Goal: Task Accomplishment & Management: Use online tool/utility

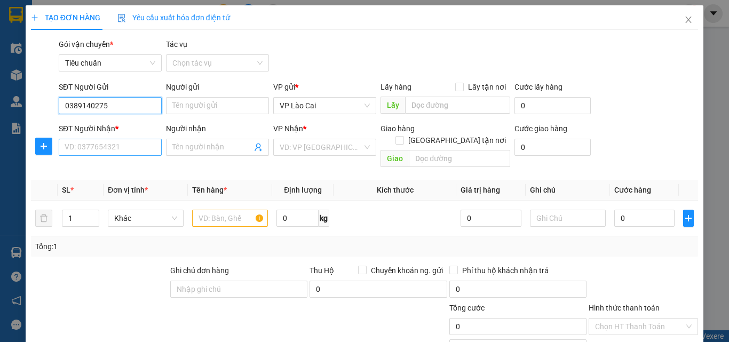
type input "0389140275"
click at [115, 148] on input "SĐT Người Nhận *" at bounding box center [110, 147] width 103 height 17
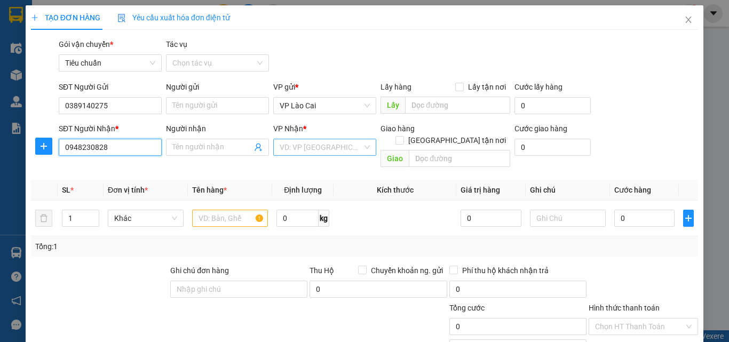
type input "0948230828"
click at [355, 147] on input "search" at bounding box center [321, 147] width 83 height 16
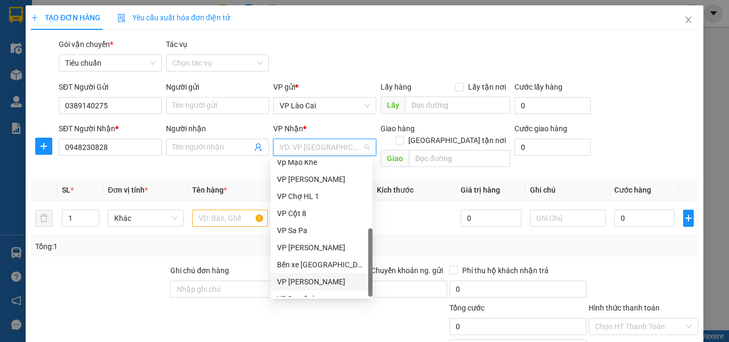
scroll to position [171, 0]
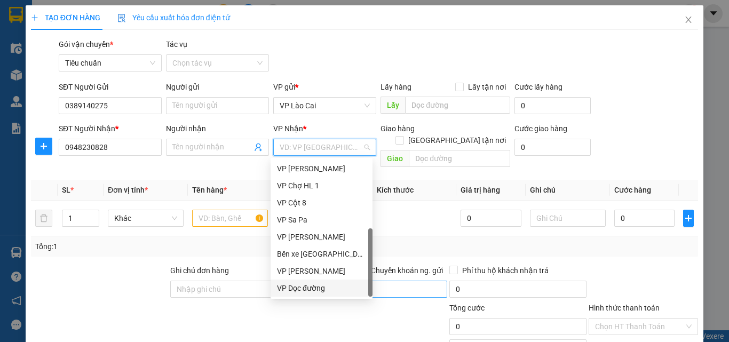
drag, startPoint x: 302, startPoint y: 287, endPoint x: 342, endPoint y: 274, distance: 41.4
click at [302, 288] on div "VP Dọc đường" at bounding box center [321, 288] width 89 height 12
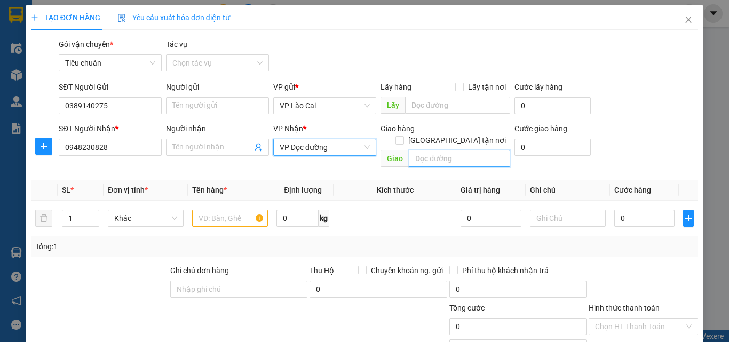
click at [428, 150] on input "text" at bounding box center [459, 158] width 101 height 17
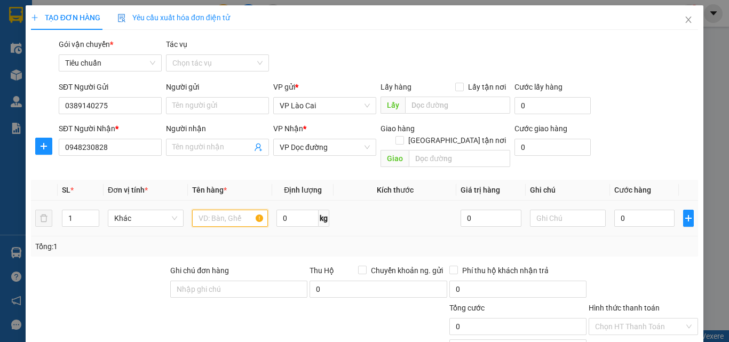
click at [221, 210] on input "text" at bounding box center [230, 218] width 76 height 17
type input "2 CÁI QUẠT"
click at [637, 210] on input "0" at bounding box center [644, 218] width 60 height 17
type input "2"
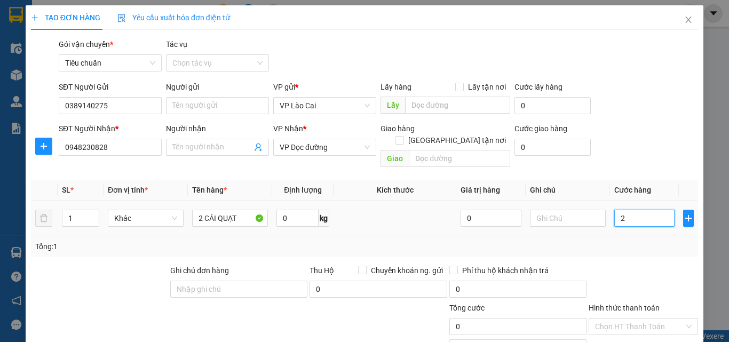
type input "2"
type input "20"
type input "200"
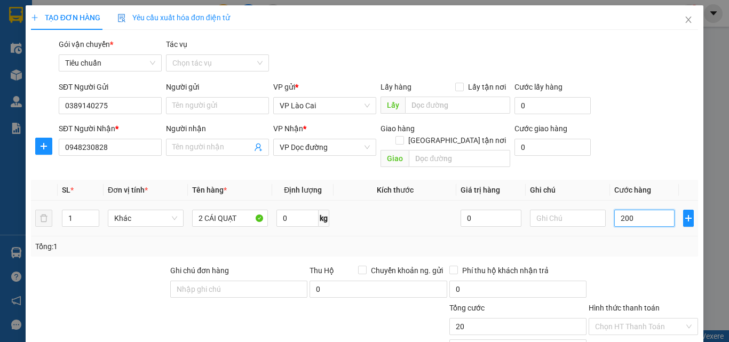
type input "200"
type input "200.000"
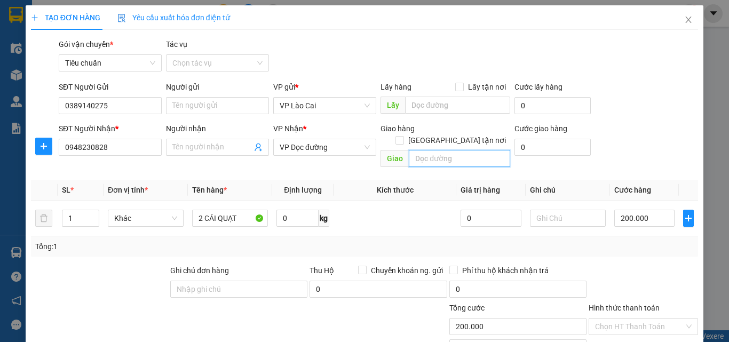
click at [432, 150] on input "text" at bounding box center [459, 158] width 101 height 17
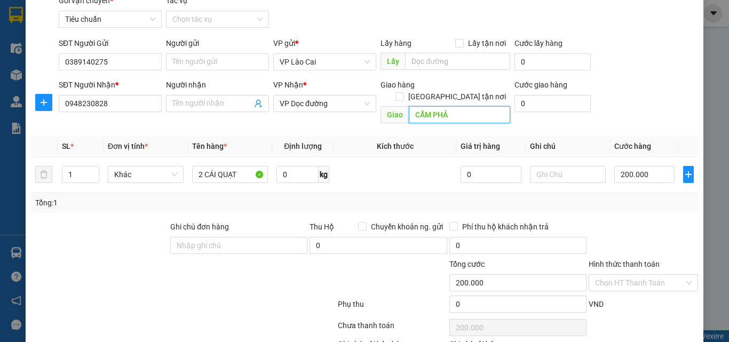
scroll to position [107, 0]
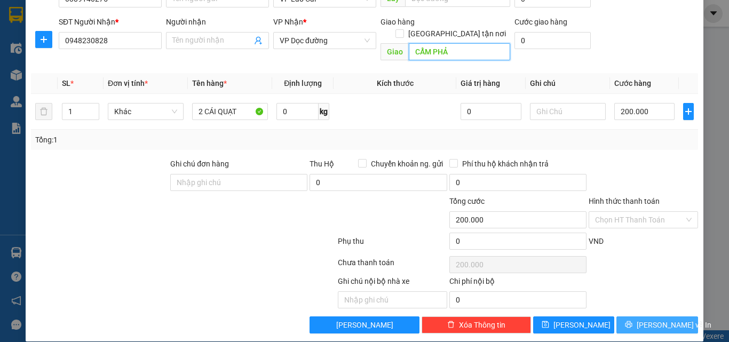
type input "CẨM PHẢ"
click at [625, 316] on button "[PERSON_NAME] và In" at bounding box center [657, 324] width 82 height 17
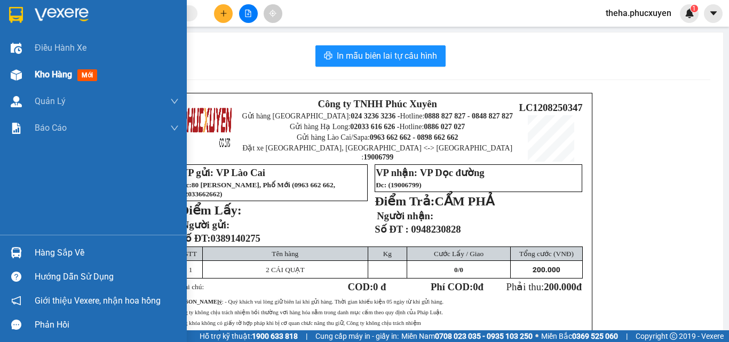
click at [43, 74] on span "Kho hàng" at bounding box center [53, 74] width 37 height 10
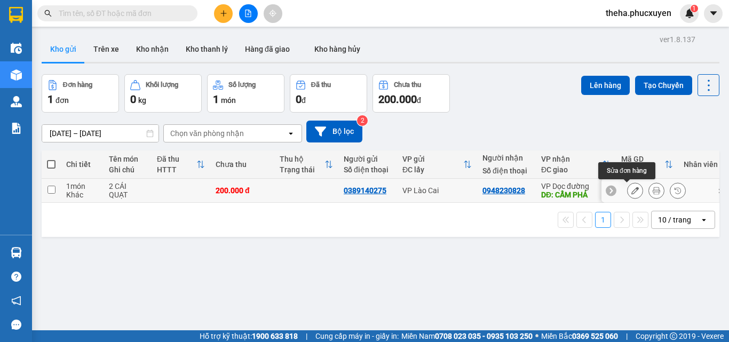
click at [631, 192] on icon at bounding box center [634, 190] width 7 height 7
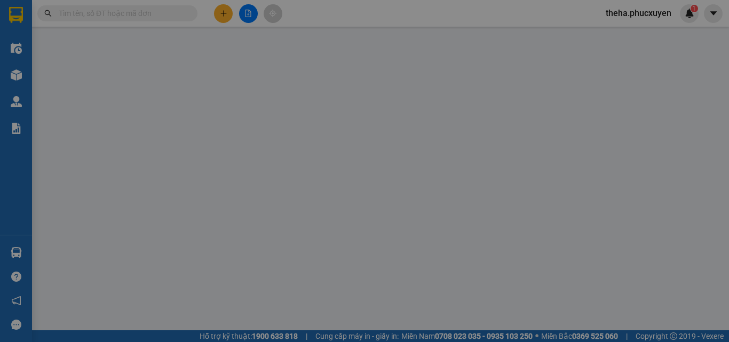
type input "0389140275"
type input "0948230828"
type input "CẨM PHẢ"
type input "200.000"
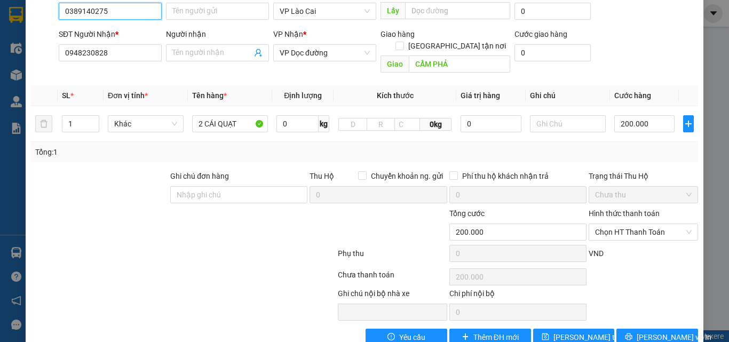
scroll to position [109, 0]
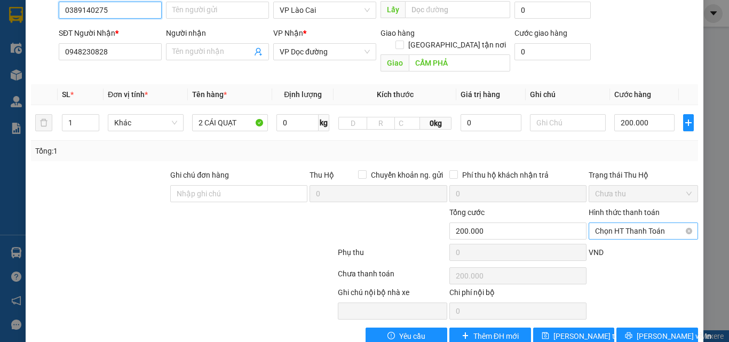
click at [631, 223] on span "Chọn HT Thanh Toán" at bounding box center [643, 231] width 97 height 16
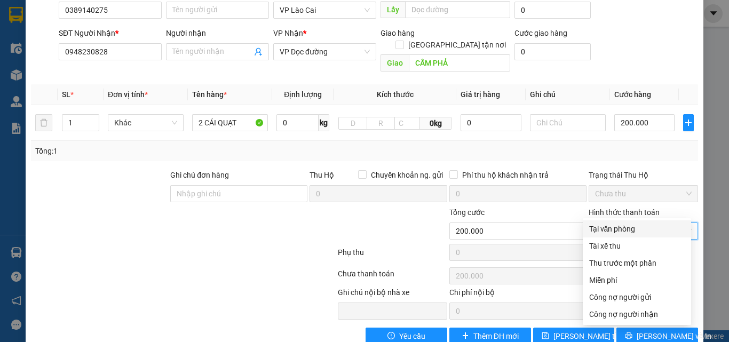
click at [619, 231] on div "Tại văn phòng" at bounding box center [637, 229] width 96 height 12
type input "0"
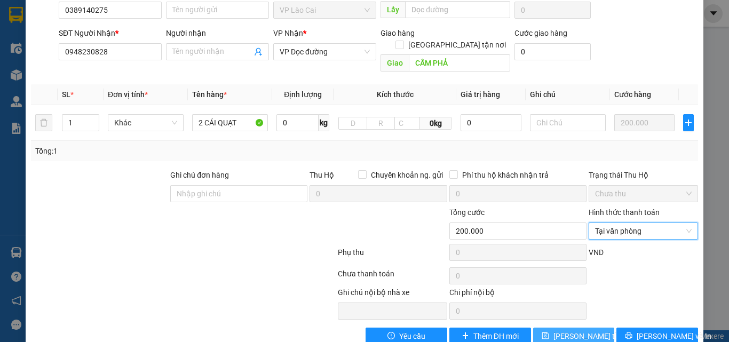
click at [573, 330] on span "[PERSON_NAME] thay đổi" at bounding box center [595, 336] width 85 height 12
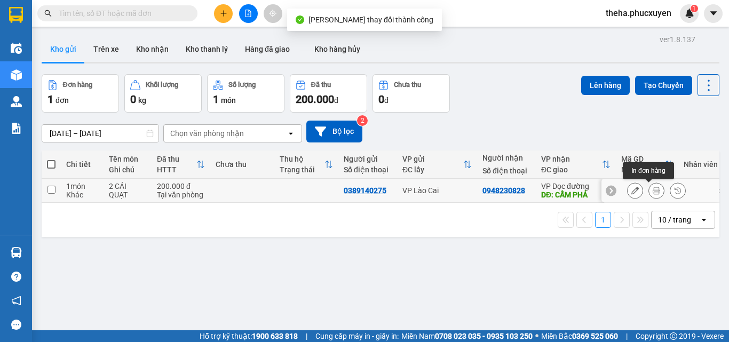
click at [653, 190] on icon at bounding box center [656, 190] width 7 height 7
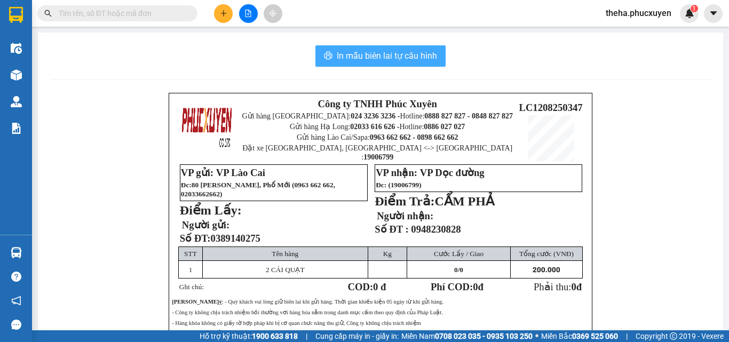
click at [436, 49] on button "In mẫu biên lai tự cấu hình" at bounding box center [380, 55] width 130 height 21
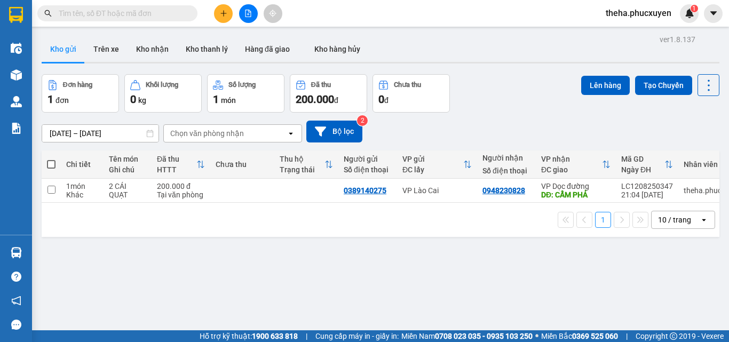
click at [527, 98] on div "Đơn hàng 1 đơn Khối lượng 0 kg Số lượng 1 món Đã thu 200.000 đ Chưa thu 0 đ Lên…" at bounding box center [381, 93] width 678 height 38
click at [52, 193] on input "checkbox" at bounding box center [51, 190] width 8 height 8
checkbox input "true"
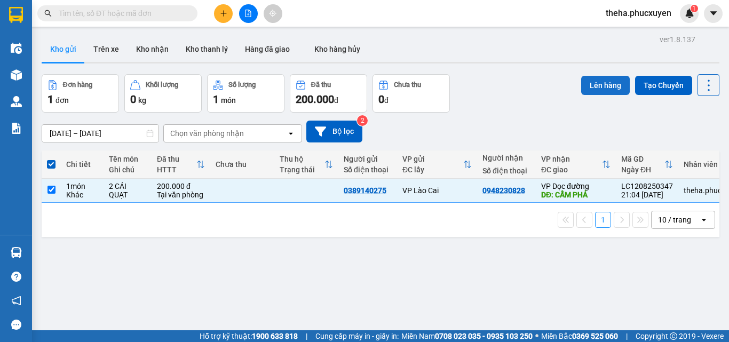
click at [599, 82] on button "Lên hàng" at bounding box center [605, 85] width 49 height 19
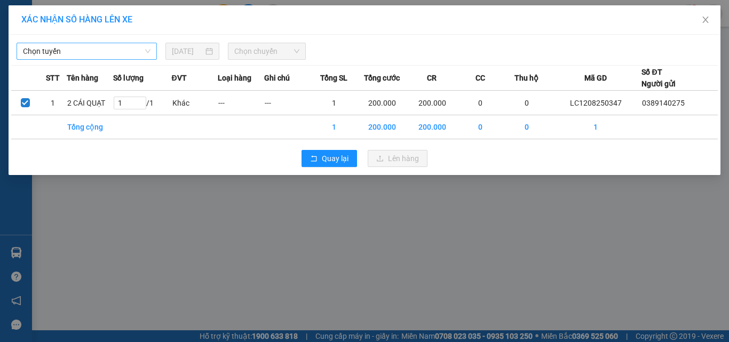
click at [107, 52] on span "Chọn tuyến" at bounding box center [87, 51] width 128 height 16
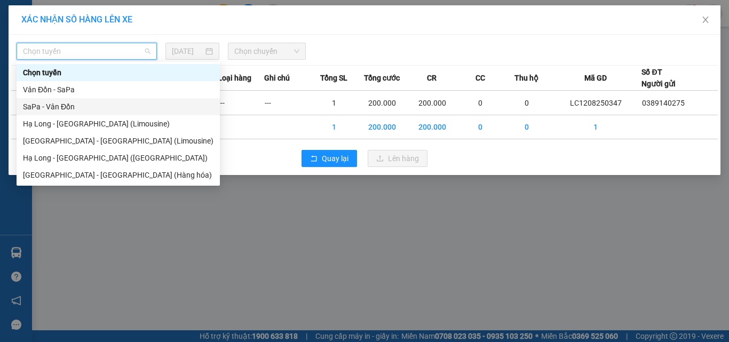
click at [65, 105] on div "SaPa - Vân Đồn" at bounding box center [118, 107] width 190 height 12
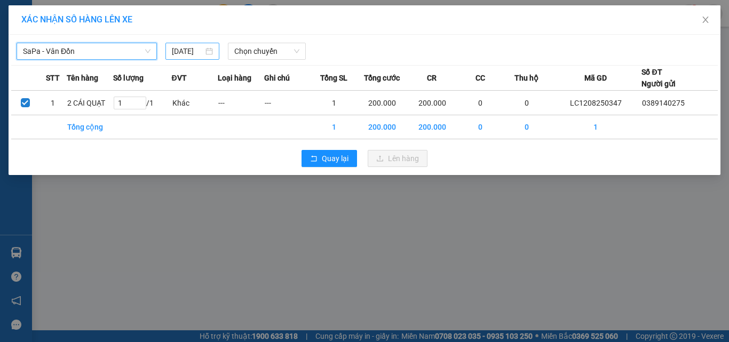
click at [207, 47] on div "[DATE]" at bounding box center [192, 51] width 41 height 12
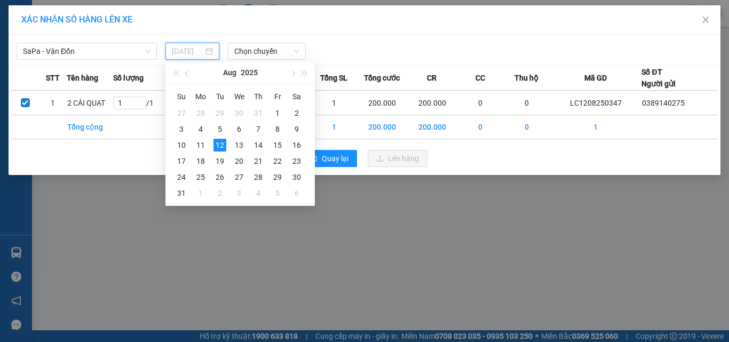
click at [239, 145] on div "13" at bounding box center [239, 145] width 13 height 13
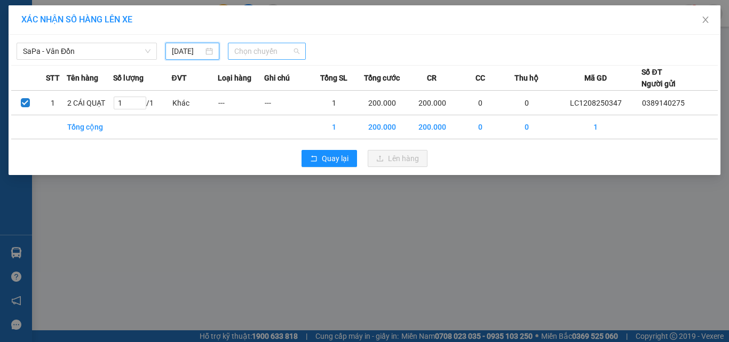
click at [275, 47] on span "Chọn chuyến" at bounding box center [267, 51] width 66 height 16
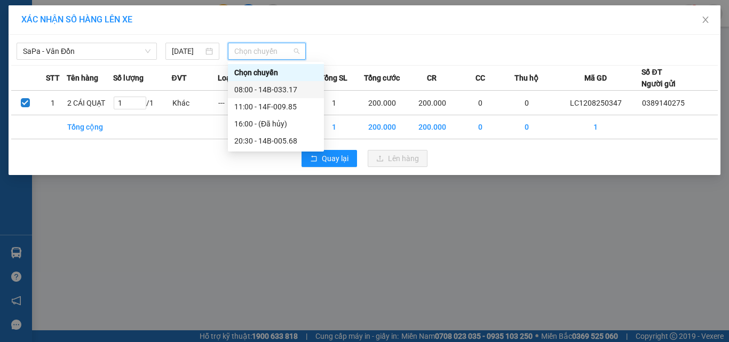
click at [269, 91] on div "08:00 - 14B-033.17" at bounding box center [275, 90] width 83 height 12
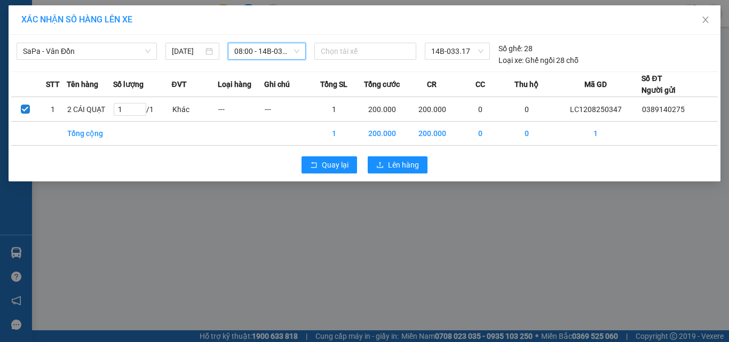
click at [297, 54] on span "08:00 - 14B-033.17" at bounding box center [267, 51] width 66 height 16
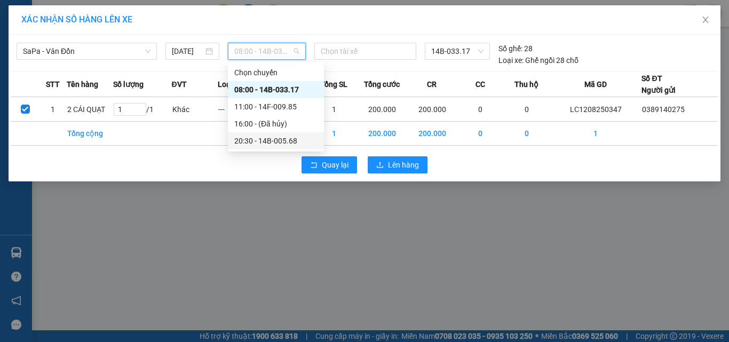
click at [270, 140] on div "20:30 - 14B-005.68" at bounding box center [275, 141] width 83 height 12
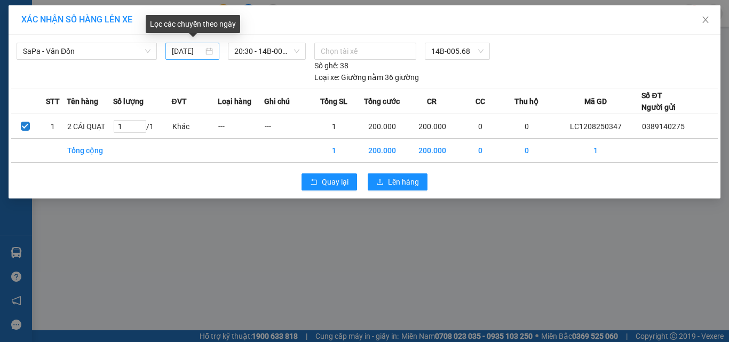
click at [206, 48] on div "[DATE]" at bounding box center [192, 51] width 41 height 12
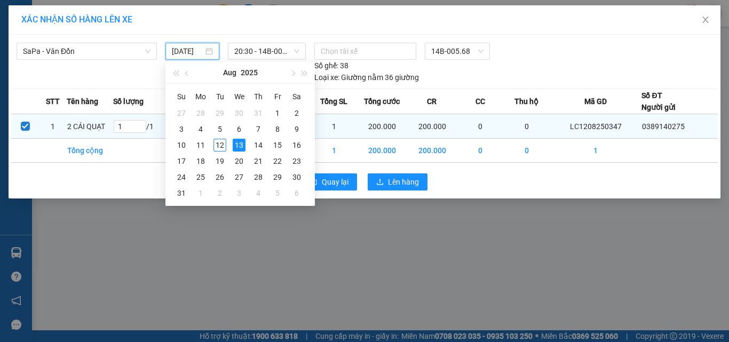
type input "[DATE]"
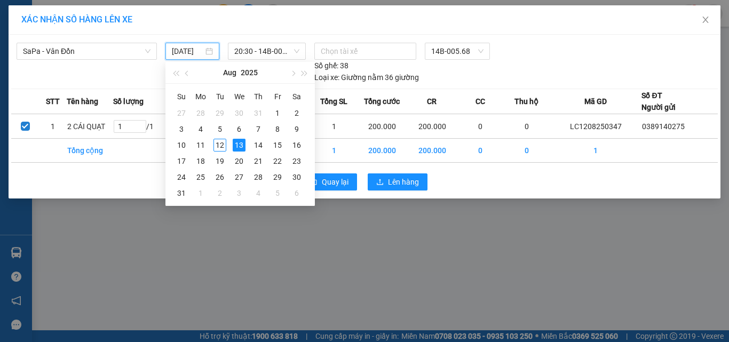
click at [551, 72] on div "Chọn tài xế 14B-005.68 Số ghế: 38 Loại xe: Giường nằm 36 giường" at bounding box center [458, 63] width 296 height 41
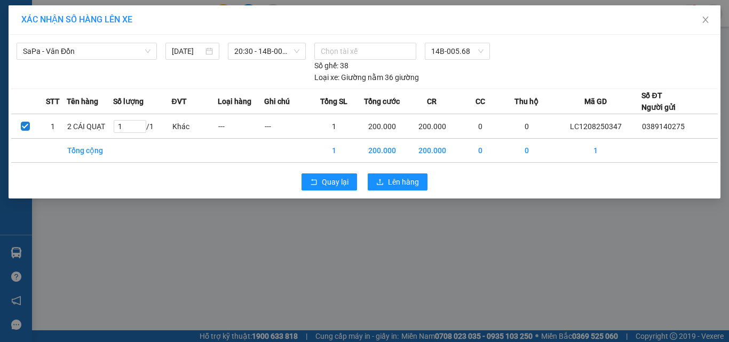
click at [229, 265] on div "XÁC NHẬN SỐ HÀNG LÊN XE SaPa - Vân Đồn [DATE] 20:30 - 14B-005.68 Chọn tài xế 14…" at bounding box center [364, 171] width 729 height 342
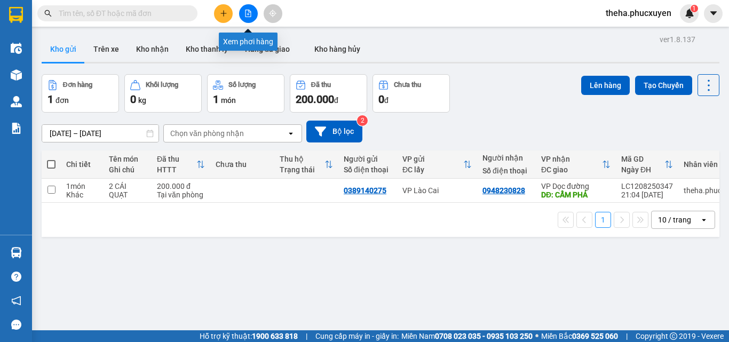
click at [250, 13] on icon "file-add" at bounding box center [247, 13] width 7 height 7
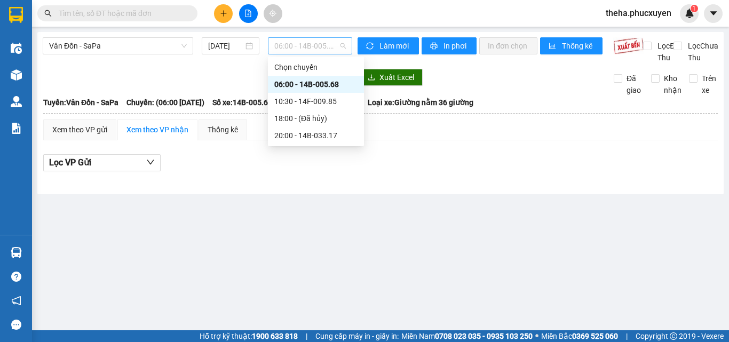
click at [336, 44] on span "06:00 - 14B-005.68" at bounding box center [310, 46] width 72 height 16
click at [322, 133] on div "20:00 - 14B-033.17" at bounding box center [315, 136] width 83 height 12
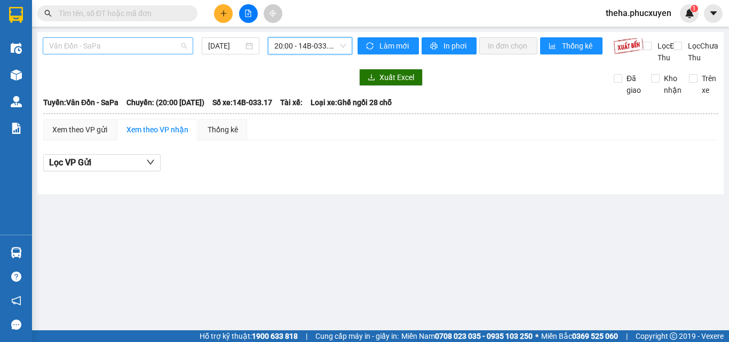
click at [167, 50] on span "Vân Đồn - SaPa" at bounding box center [118, 46] width 138 height 16
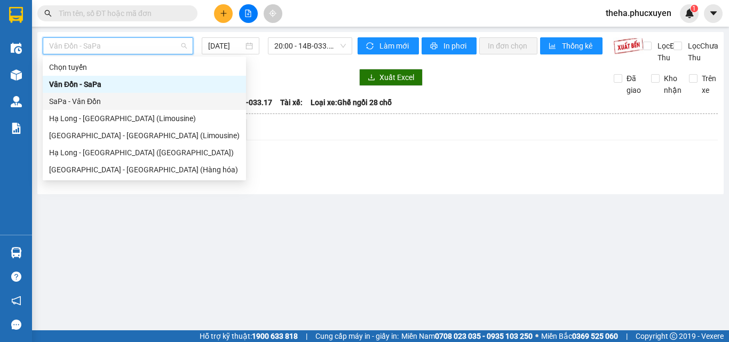
click at [83, 100] on div "SaPa - Vân Đồn" at bounding box center [144, 102] width 190 height 12
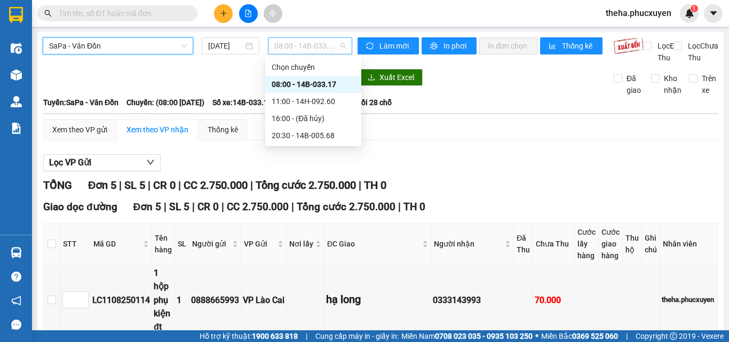
click at [338, 49] on span "08:00 - 14B-033.17" at bounding box center [310, 46] width 72 height 16
click at [309, 133] on div "20:30 - 14B-005.68" at bounding box center [313, 136] width 83 height 12
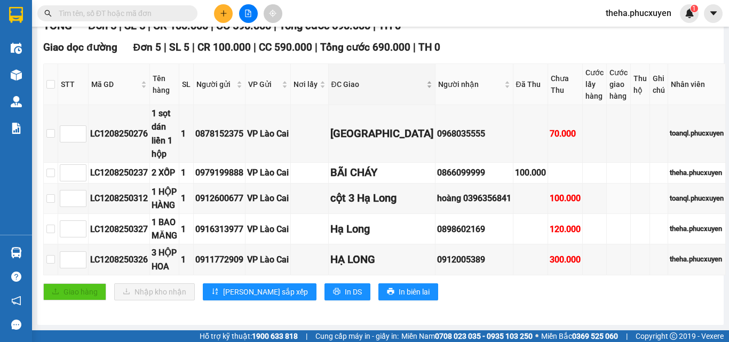
scroll to position [211, 0]
click at [248, 7] on button at bounding box center [248, 13] width 19 height 19
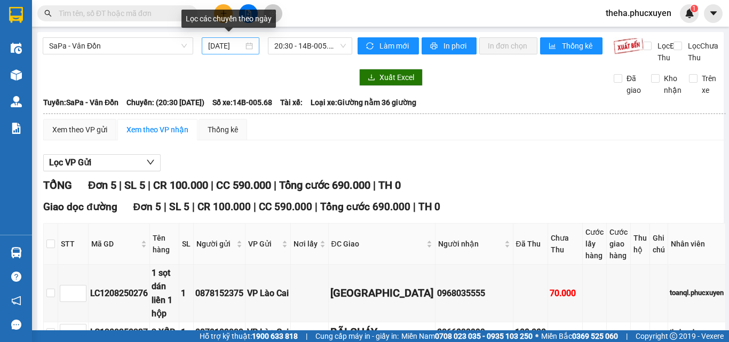
click at [245, 40] on div "[DATE]" at bounding box center [230, 46] width 45 height 12
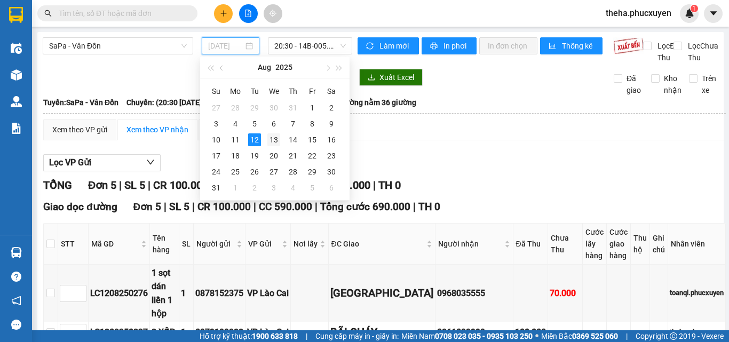
click at [273, 137] on div "13" at bounding box center [273, 139] width 13 height 13
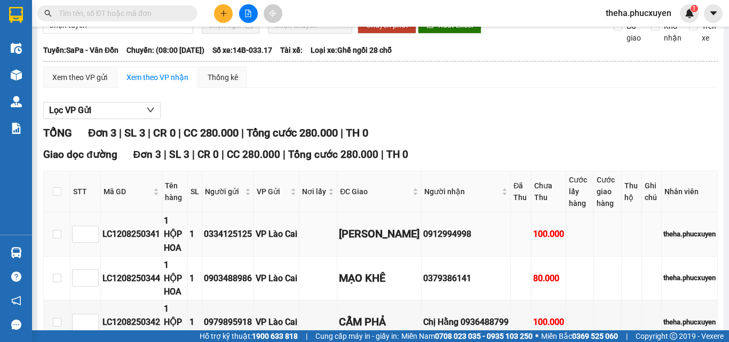
scroll to position [107, 0]
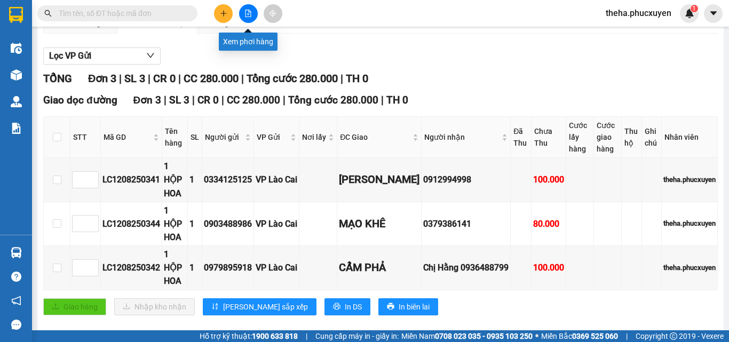
click at [249, 17] on icon "file-add" at bounding box center [248, 13] width 6 height 7
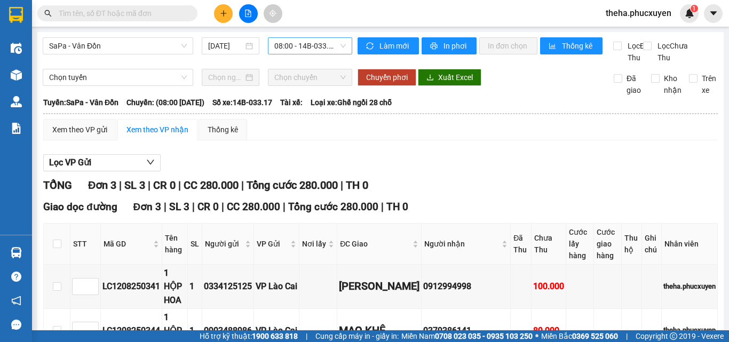
click at [325, 43] on span "08:00 - 14B-033.17" at bounding box center [310, 46] width 72 height 16
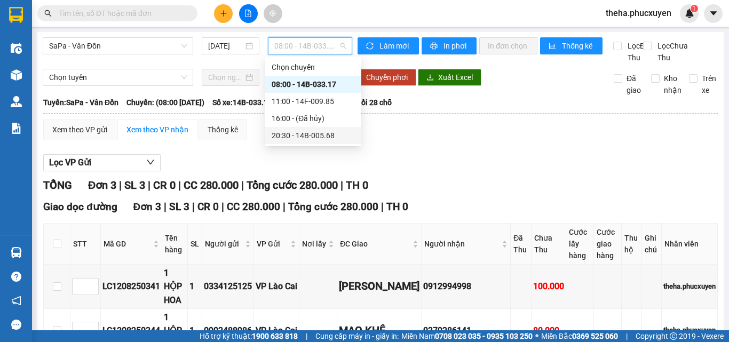
click at [305, 134] on div "20:30 - 14B-005.68" at bounding box center [313, 136] width 83 height 12
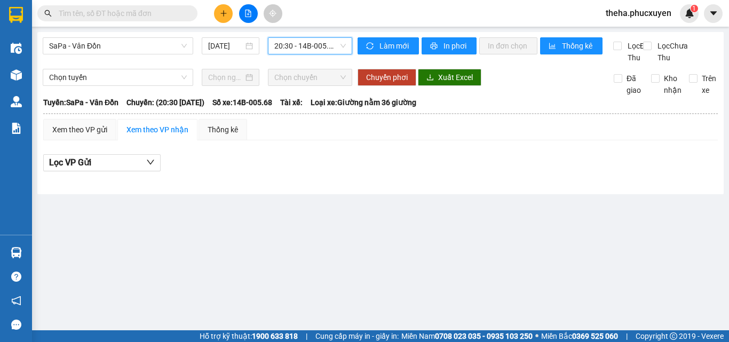
click at [342, 47] on span "20:30 - 14B-005.68" at bounding box center [310, 46] width 72 height 16
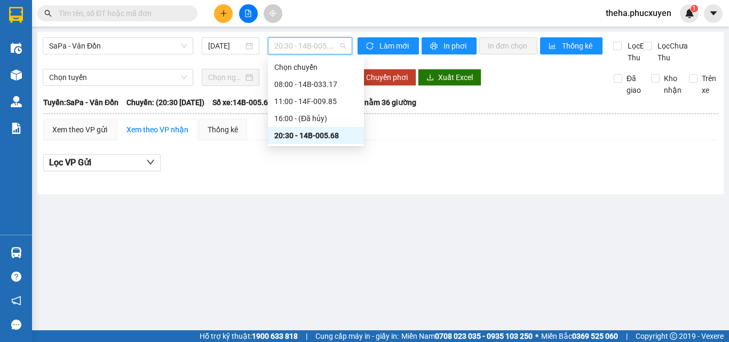
click at [321, 130] on div "20:30 - 14B-005.68" at bounding box center [315, 136] width 83 height 12
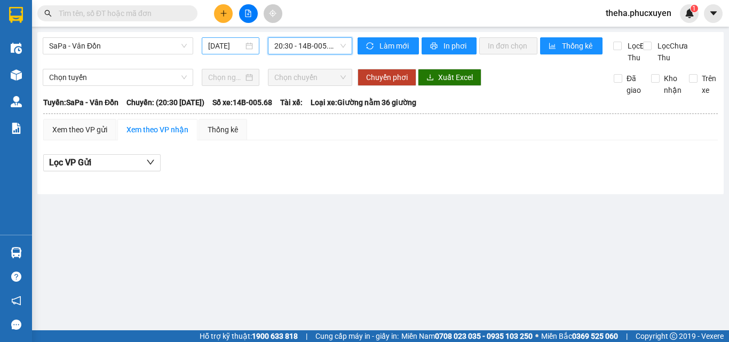
click at [242, 42] on input "[DATE]" at bounding box center [225, 46] width 35 height 12
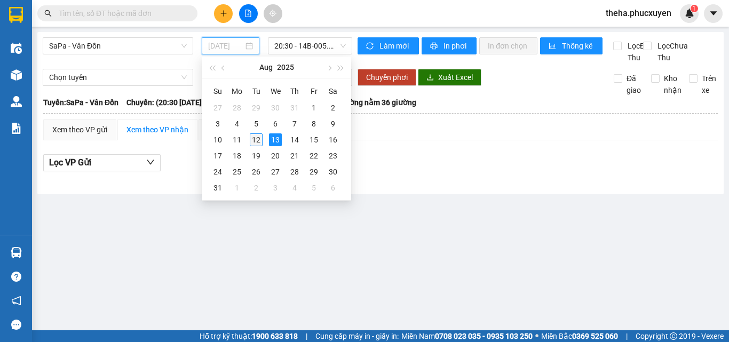
click at [259, 138] on div "12" at bounding box center [256, 139] width 13 height 13
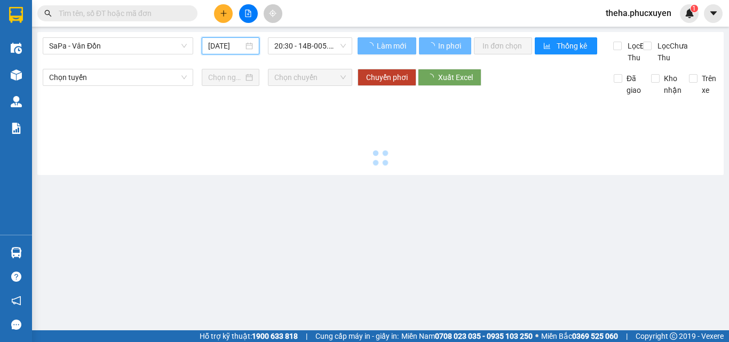
type input "[DATE]"
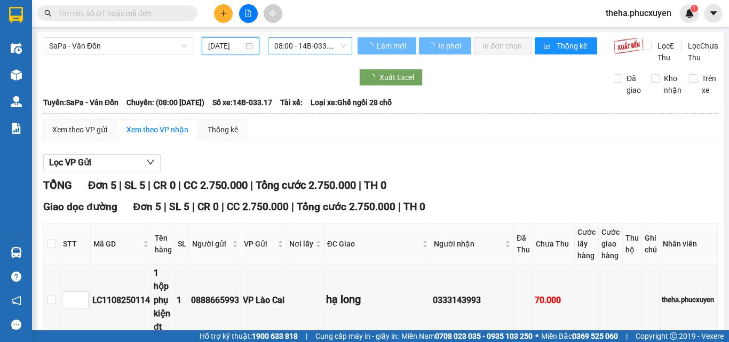
click at [325, 47] on span "08:00 - 14B-033.17" at bounding box center [310, 46] width 72 height 16
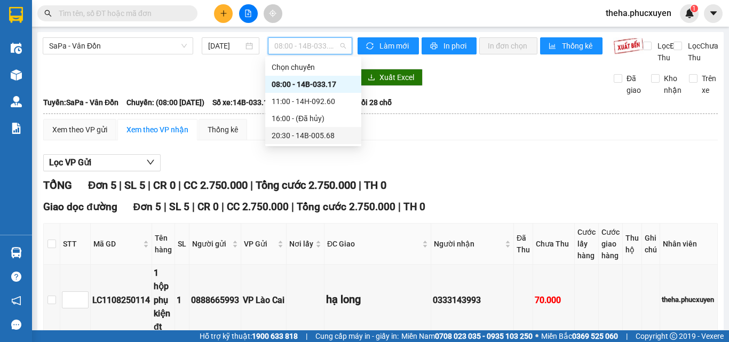
click at [315, 136] on div "20:30 - 14B-005.68" at bounding box center [313, 136] width 83 height 12
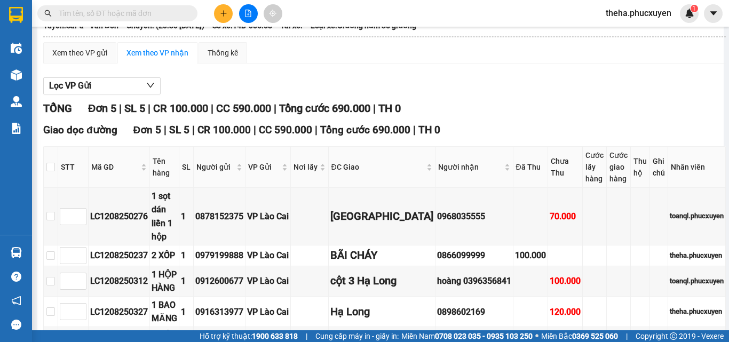
scroll to position [211, 0]
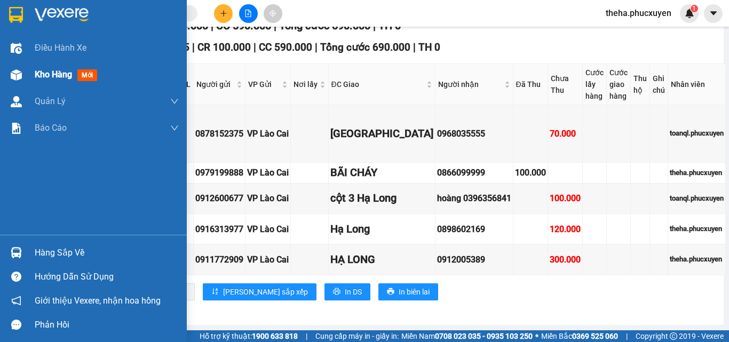
click at [30, 76] on div "Kho hàng mới" at bounding box center [93, 74] width 187 height 27
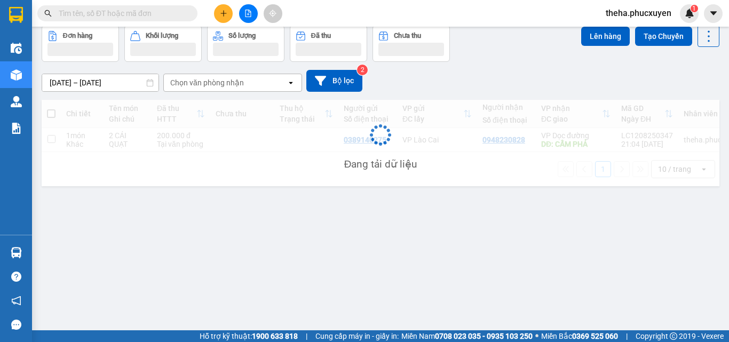
scroll to position [49, 0]
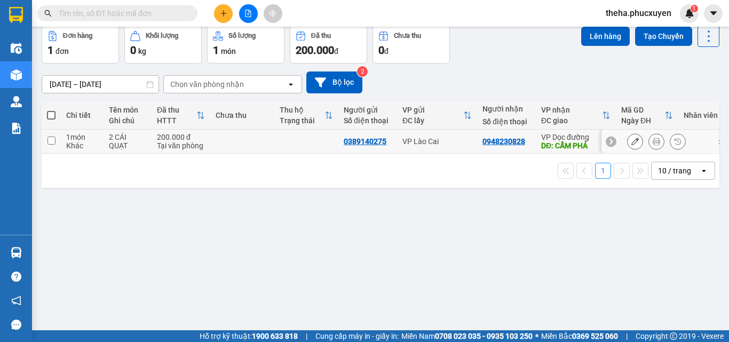
click at [52, 139] on input "checkbox" at bounding box center [51, 141] width 8 height 8
checkbox input "true"
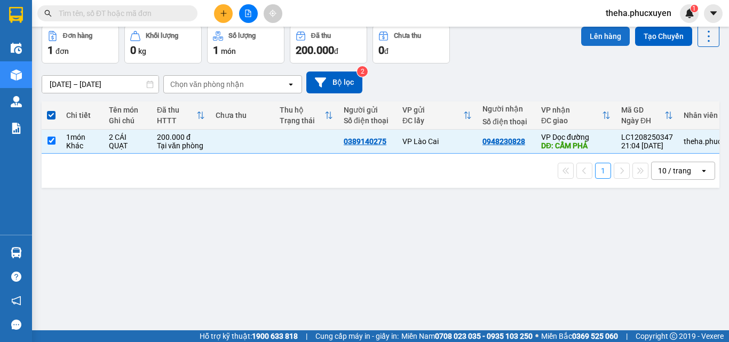
click at [584, 33] on button "Lên hàng" at bounding box center [605, 36] width 49 height 19
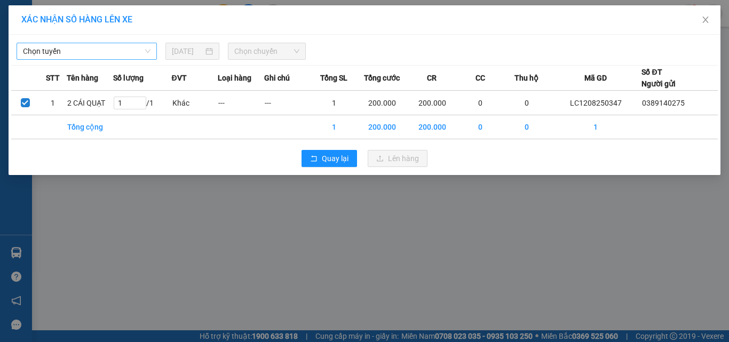
click at [110, 53] on span "Chọn tuyến" at bounding box center [87, 51] width 128 height 16
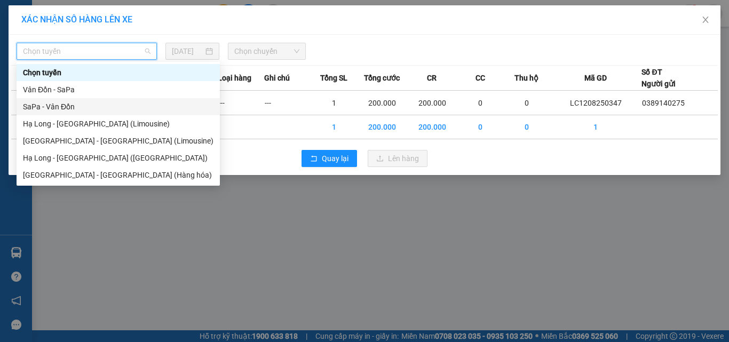
drag, startPoint x: 59, startPoint y: 105, endPoint x: 107, endPoint y: 83, distance: 53.0
click at [68, 104] on div "SaPa - Vân Đồn" at bounding box center [118, 107] width 190 height 12
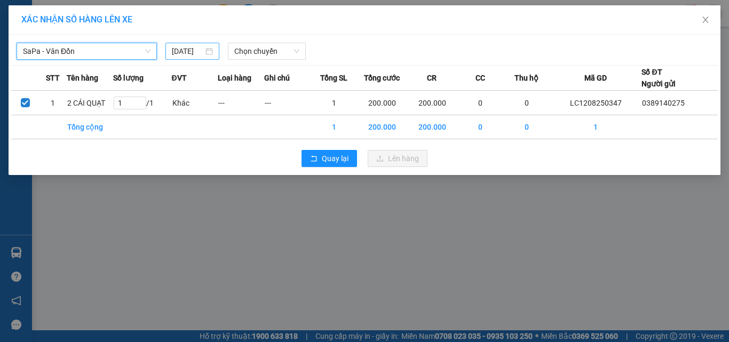
click at [207, 48] on div "[DATE]" at bounding box center [192, 51] width 41 height 12
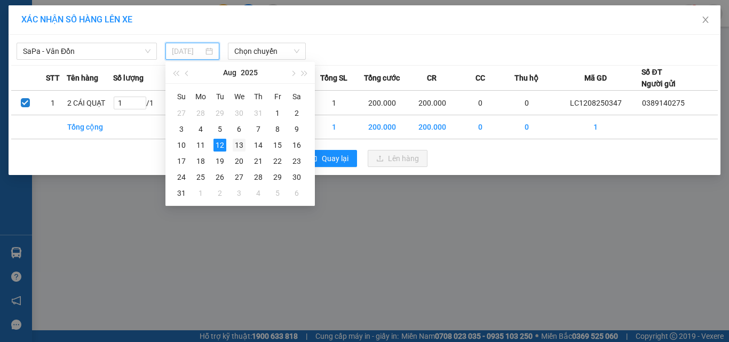
click at [240, 146] on div "13" at bounding box center [239, 145] width 13 height 13
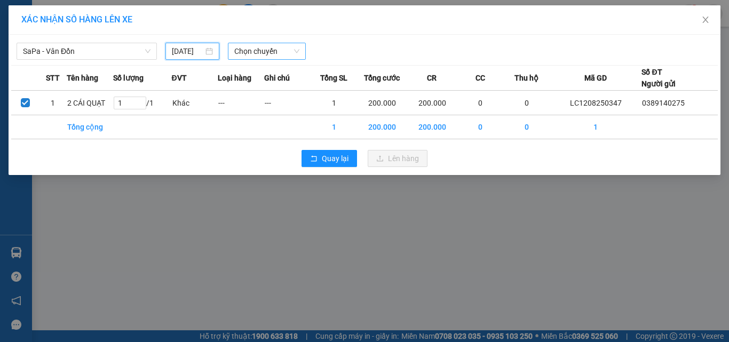
type input "[DATE]"
click at [298, 50] on span "Chọn chuyến" at bounding box center [267, 51] width 66 height 16
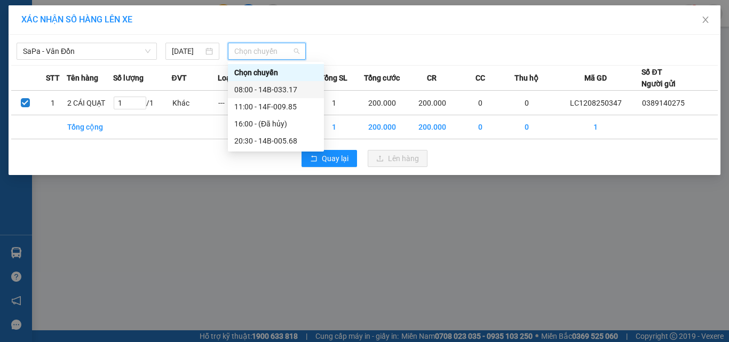
click at [266, 86] on div "08:00 - 14B-033.17" at bounding box center [275, 90] width 83 height 12
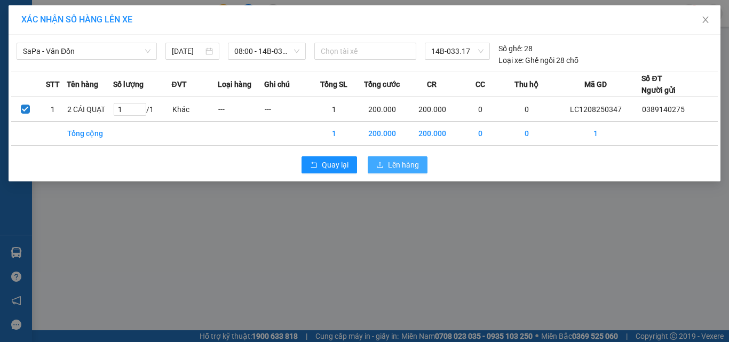
click at [409, 163] on span "Lên hàng" at bounding box center [403, 165] width 31 height 12
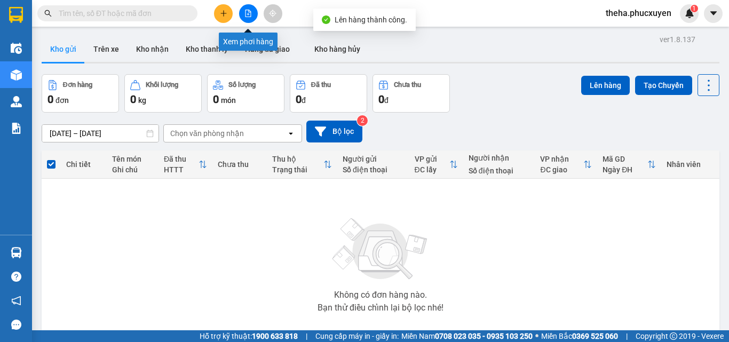
click at [249, 15] on icon "file-add" at bounding box center [247, 13] width 7 height 7
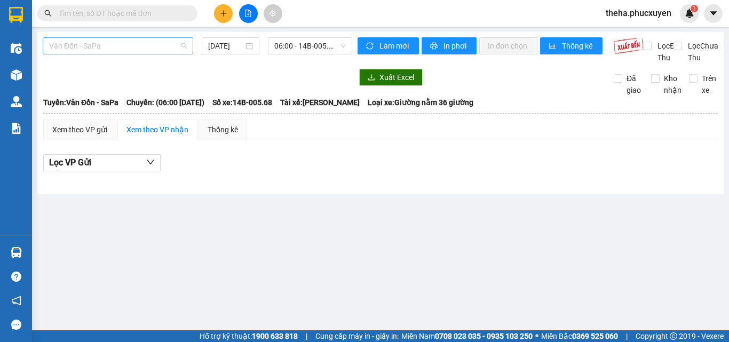
click at [162, 47] on span "Vân Đồn - SaPa" at bounding box center [118, 46] width 138 height 16
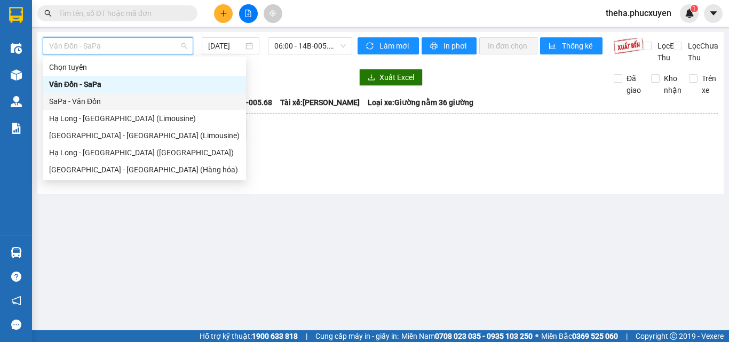
click at [97, 100] on div "SaPa - Vân Đồn" at bounding box center [144, 102] width 190 height 12
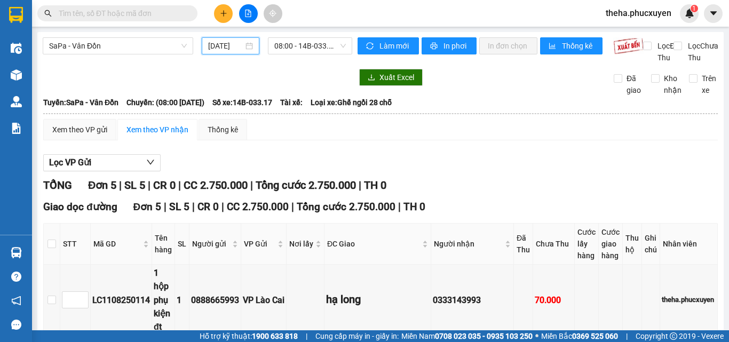
click at [235, 43] on input "[DATE]" at bounding box center [225, 46] width 35 height 12
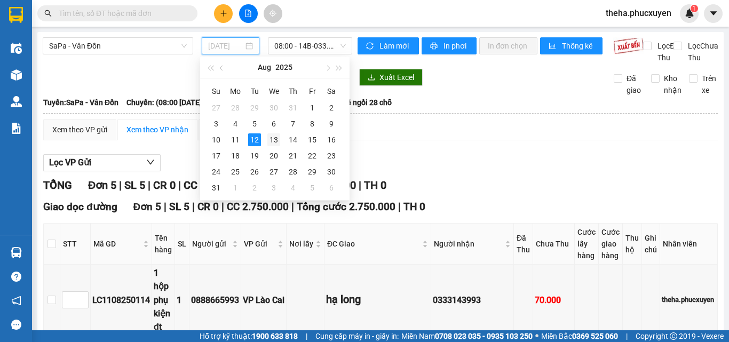
click at [272, 140] on div "13" at bounding box center [273, 139] width 13 height 13
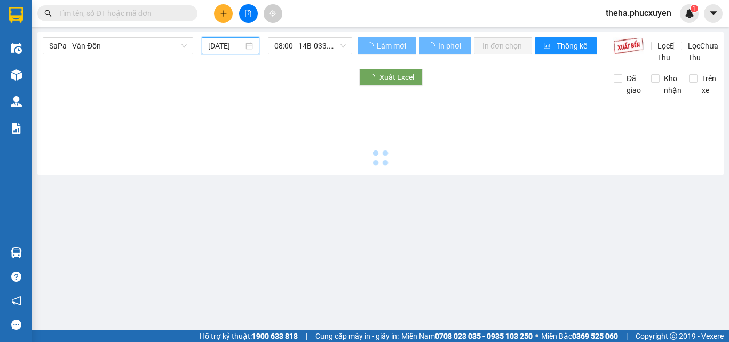
type input "[DATE]"
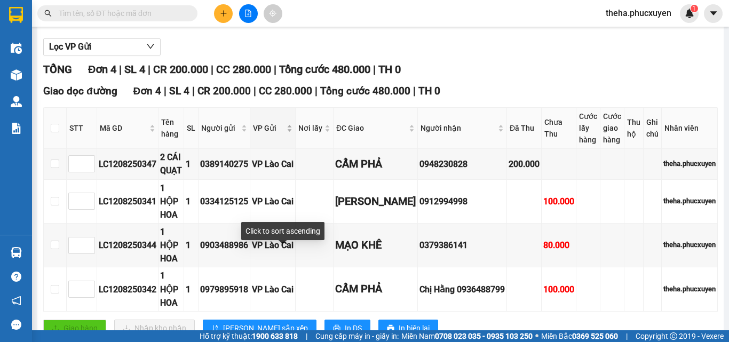
scroll to position [150, 0]
